Goal: Task Accomplishment & Management: Manage account settings

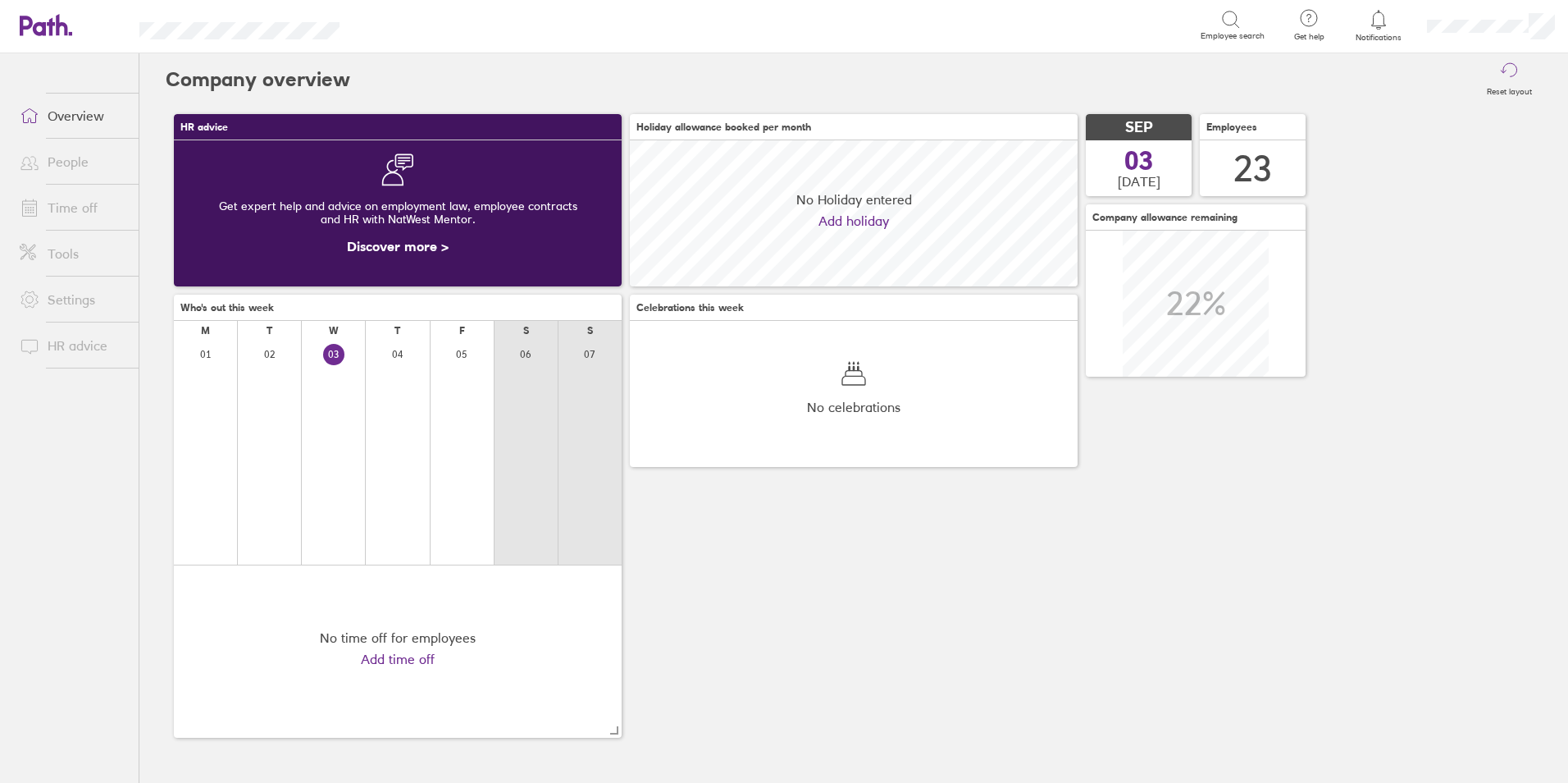
scroll to position [146, 448]
click at [65, 190] on li "Time off" at bounding box center [69, 207] width 139 height 46
click at [77, 208] on link "Time off" at bounding box center [73, 208] width 132 height 33
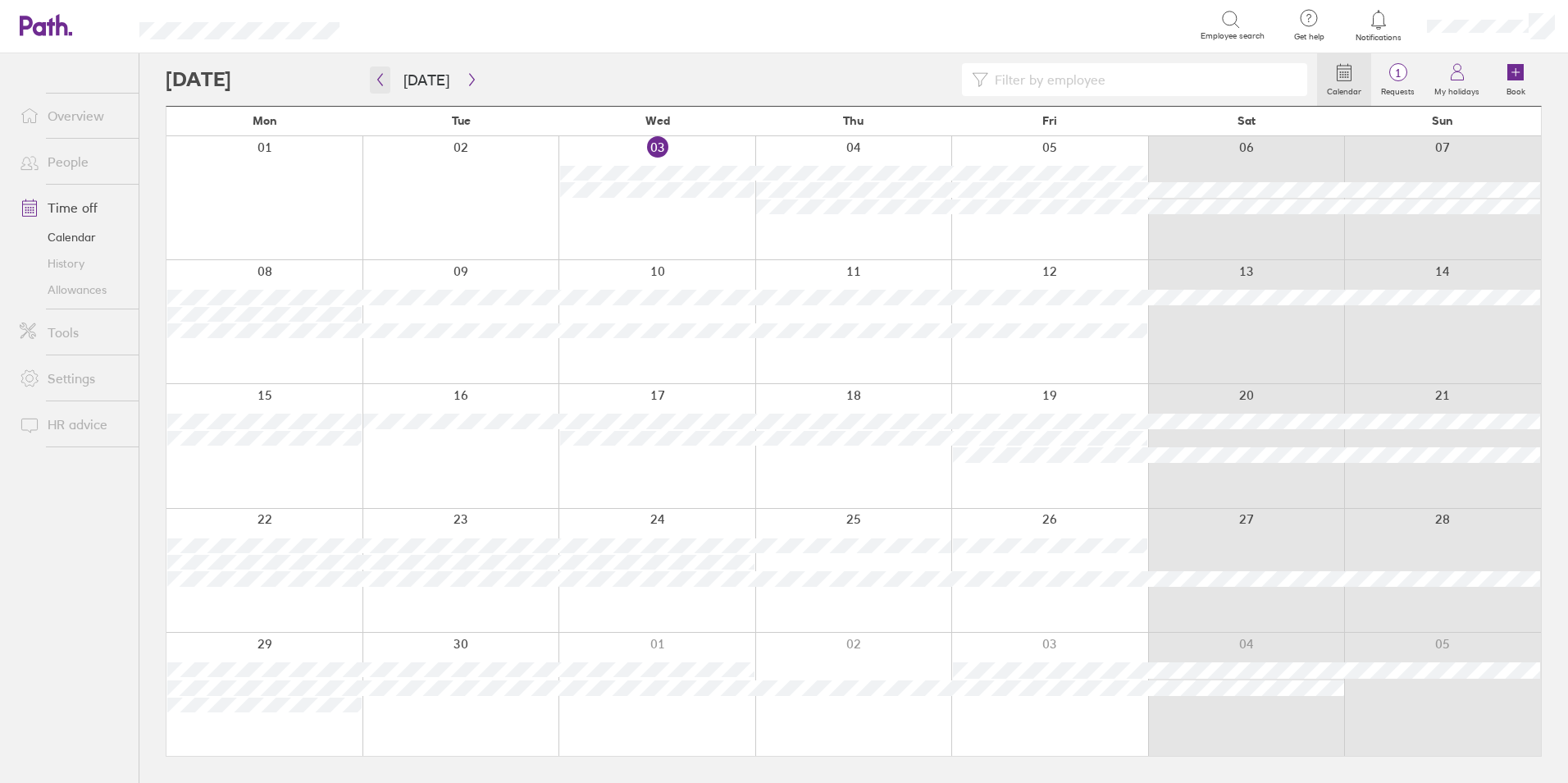
click at [382, 82] on icon "button" at bounding box center [380, 80] width 13 height 14
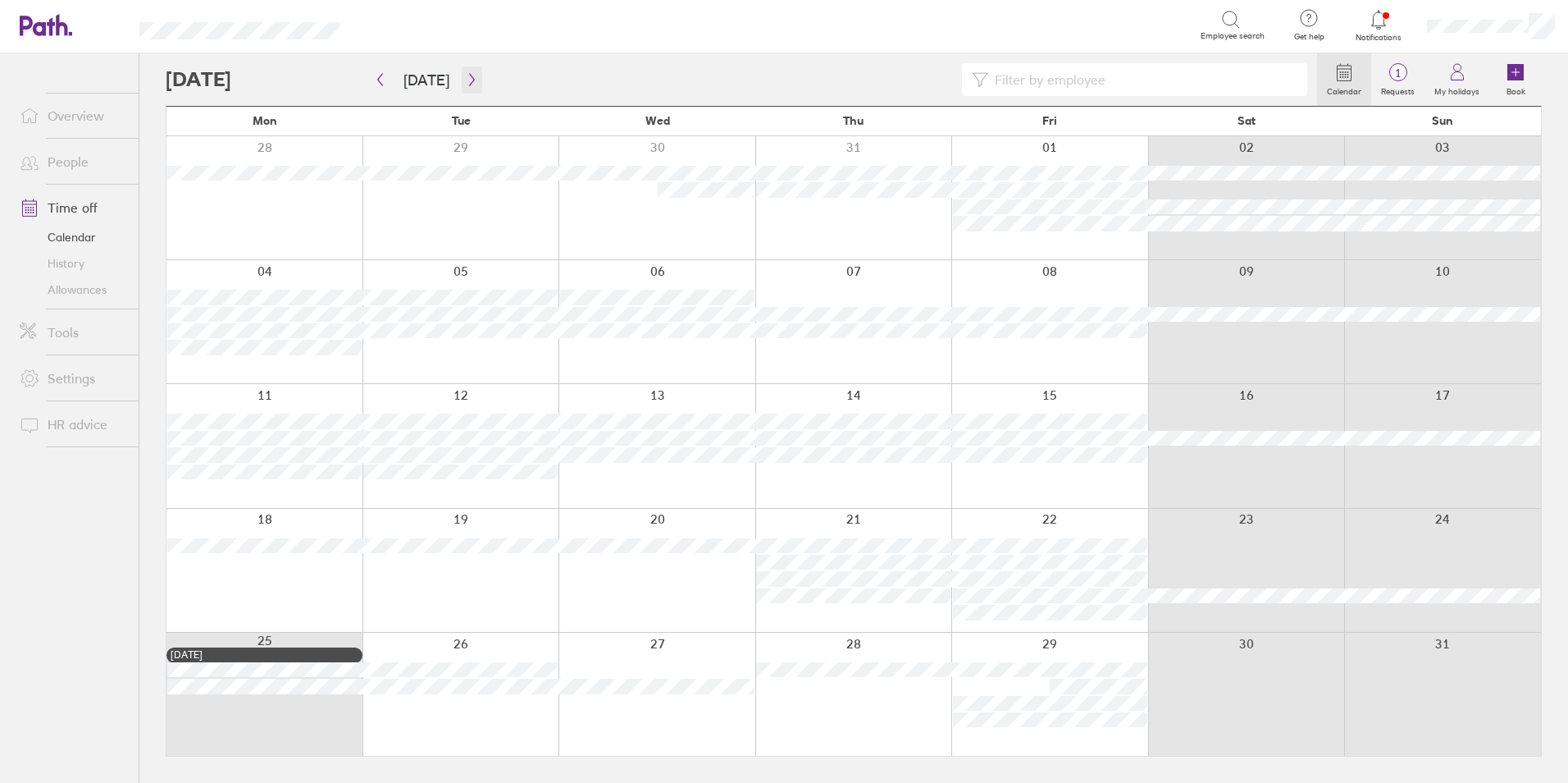
click at [471, 74] on icon "button" at bounding box center [472, 80] width 13 height 14
